Goal: Task Accomplishment & Management: Manage account settings

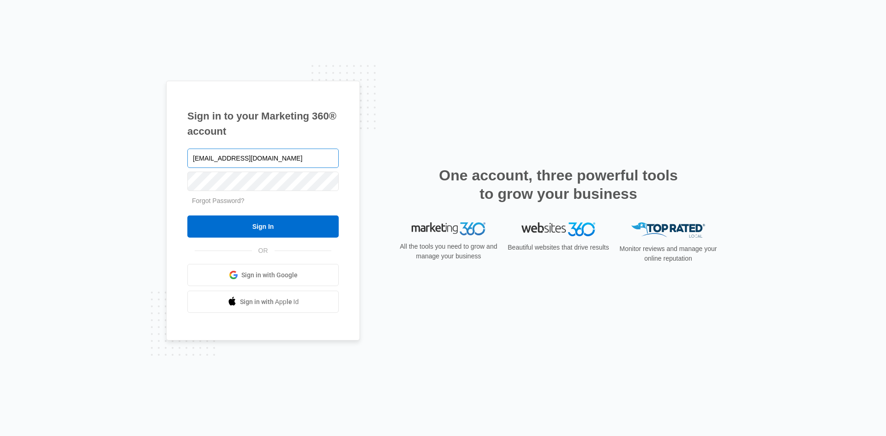
type input "[EMAIL_ADDRESS][DOMAIN_NAME]"
click at [187, 216] on input "Sign In" at bounding box center [262, 227] width 151 height 22
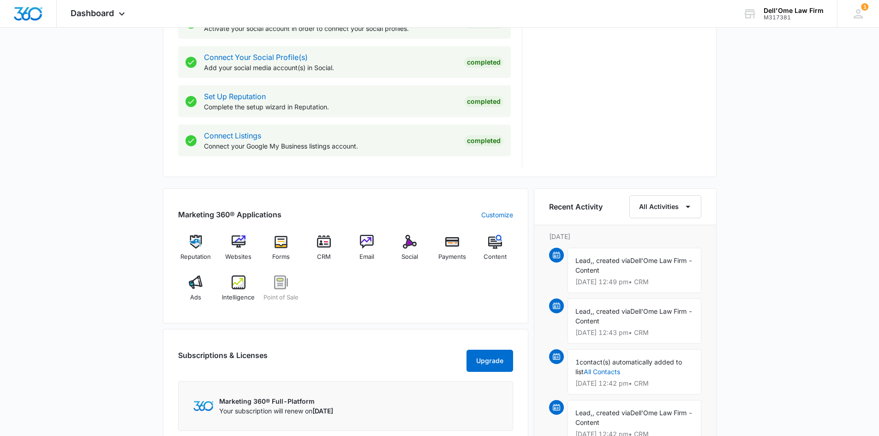
scroll to position [585, 0]
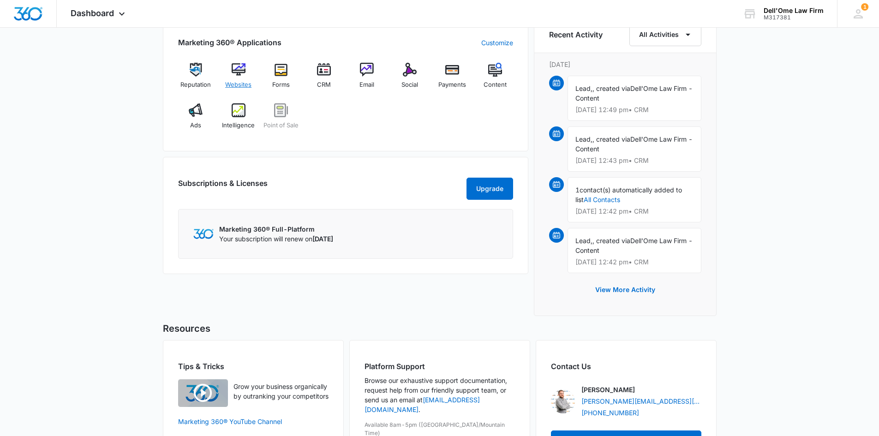
click at [237, 74] on img at bounding box center [239, 70] width 14 height 14
